Goal: Obtain resource: Download file/media

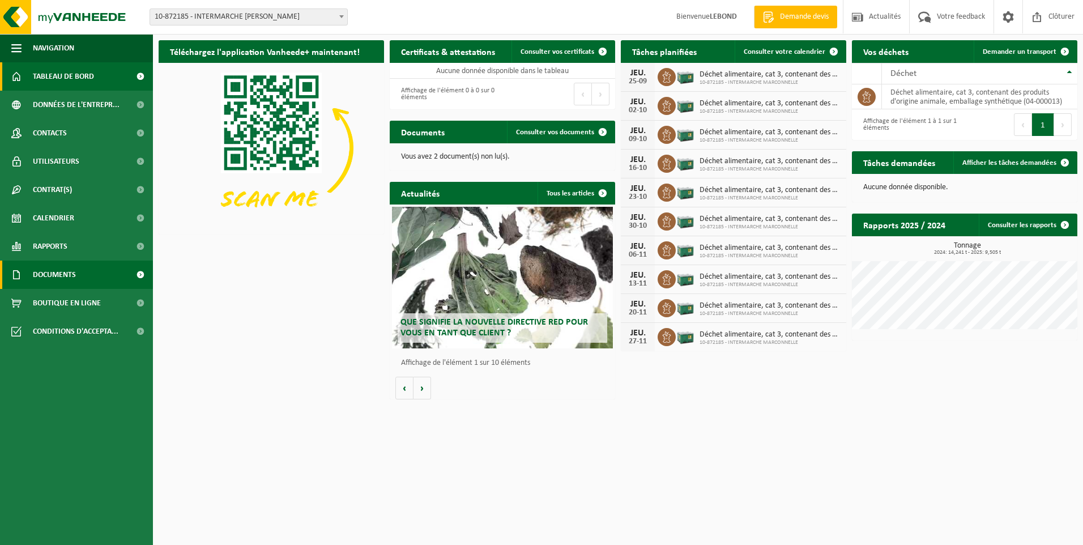
click at [133, 275] on span at bounding box center [139, 275] width 25 height 28
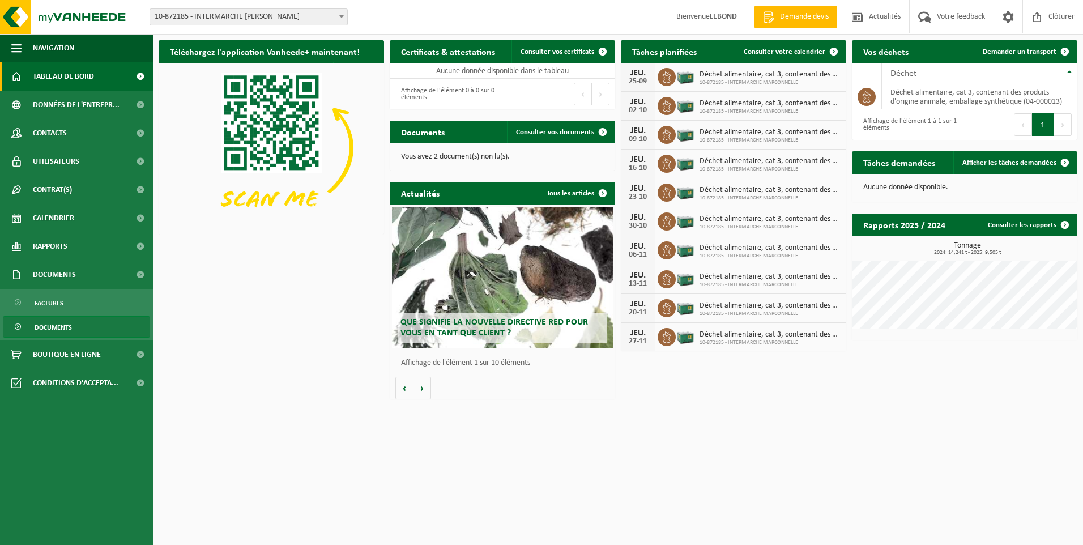
click at [107, 322] on link "Documents" at bounding box center [76, 327] width 147 height 22
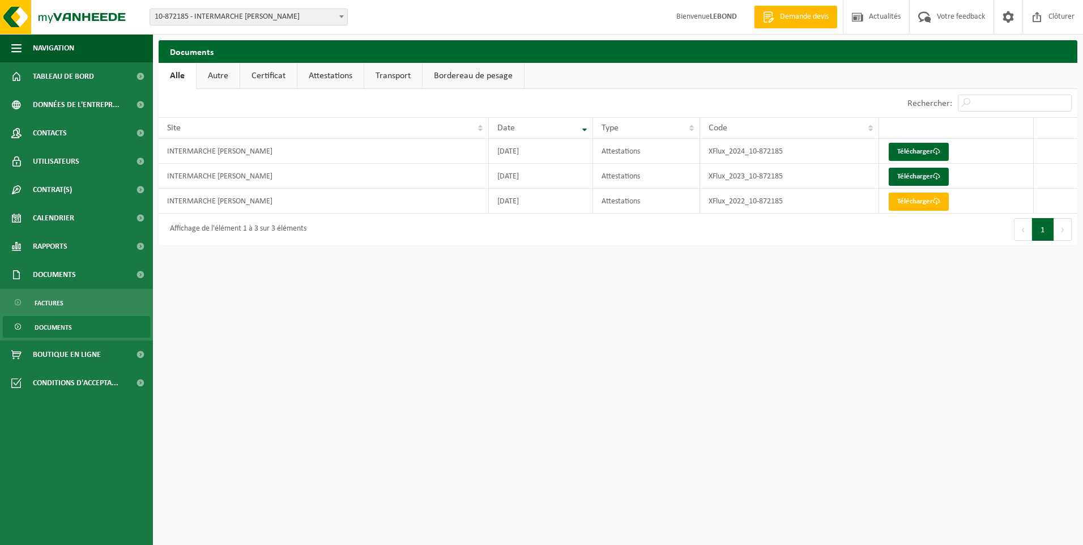
click at [332, 78] on link "Attestations" at bounding box center [330, 76] width 66 height 26
click at [916, 147] on link "Télécharger" at bounding box center [919, 152] width 60 height 18
click at [901, 151] on link "Télécharger" at bounding box center [919, 152] width 60 height 18
click at [914, 175] on link "Télécharger" at bounding box center [919, 177] width 60 height 18
